Goal: Task Accomplishment & Management: Use online tool/utility

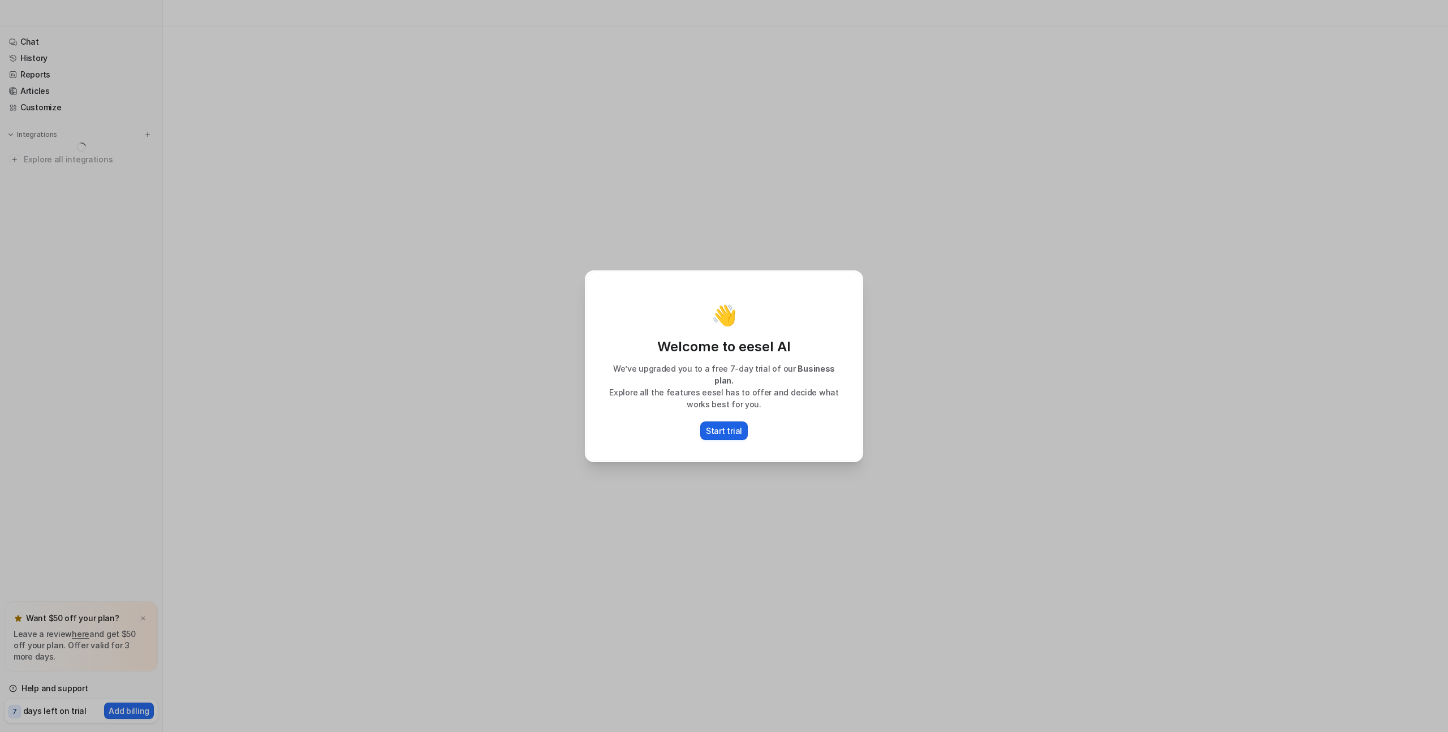
click at [716, 425] on p "Start trial" at bounding box center [724, 431] width 36 height 12
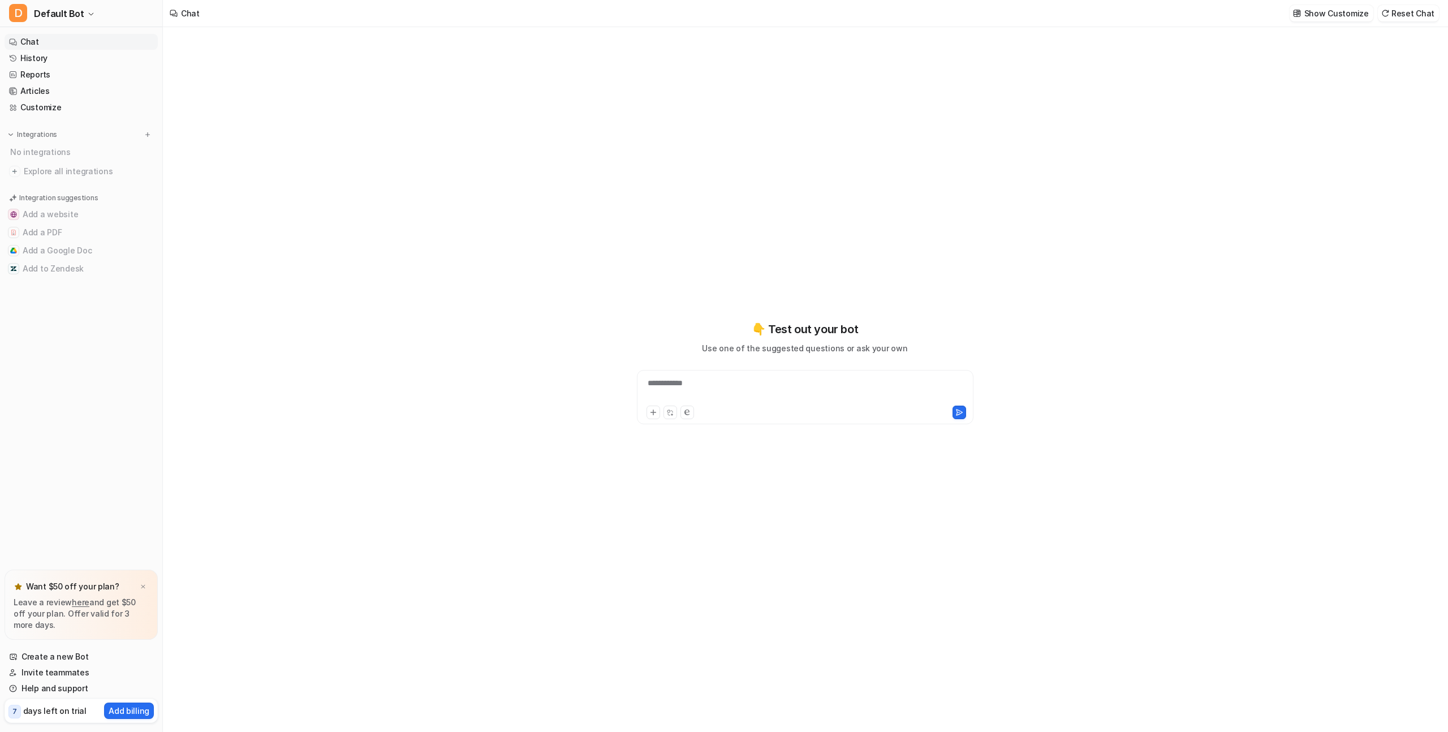
type textarea "**********"
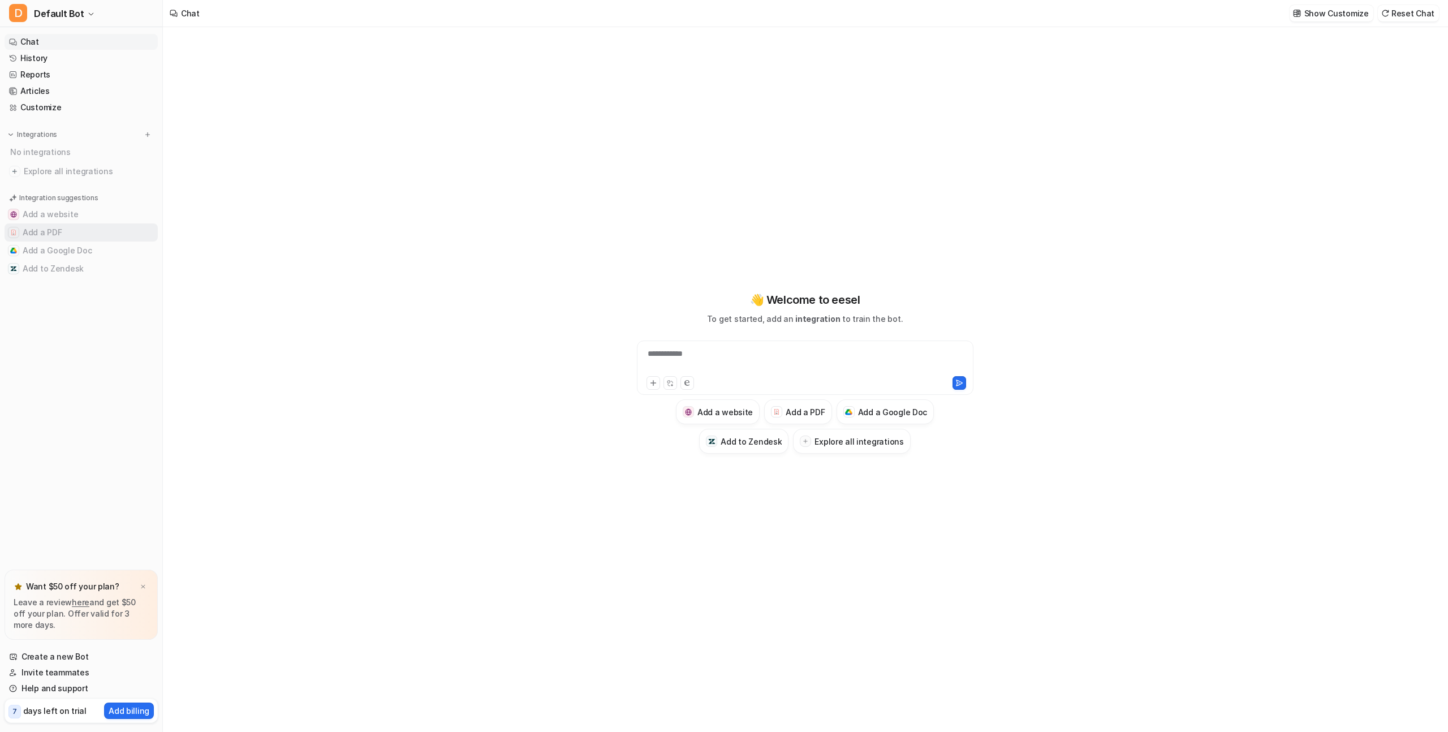
click at [41, 228] on button "Add a PDF" at bounding box center [81, 232] width 153 height 18
